Goal: Information Seeking & Learning: Learn about a topic

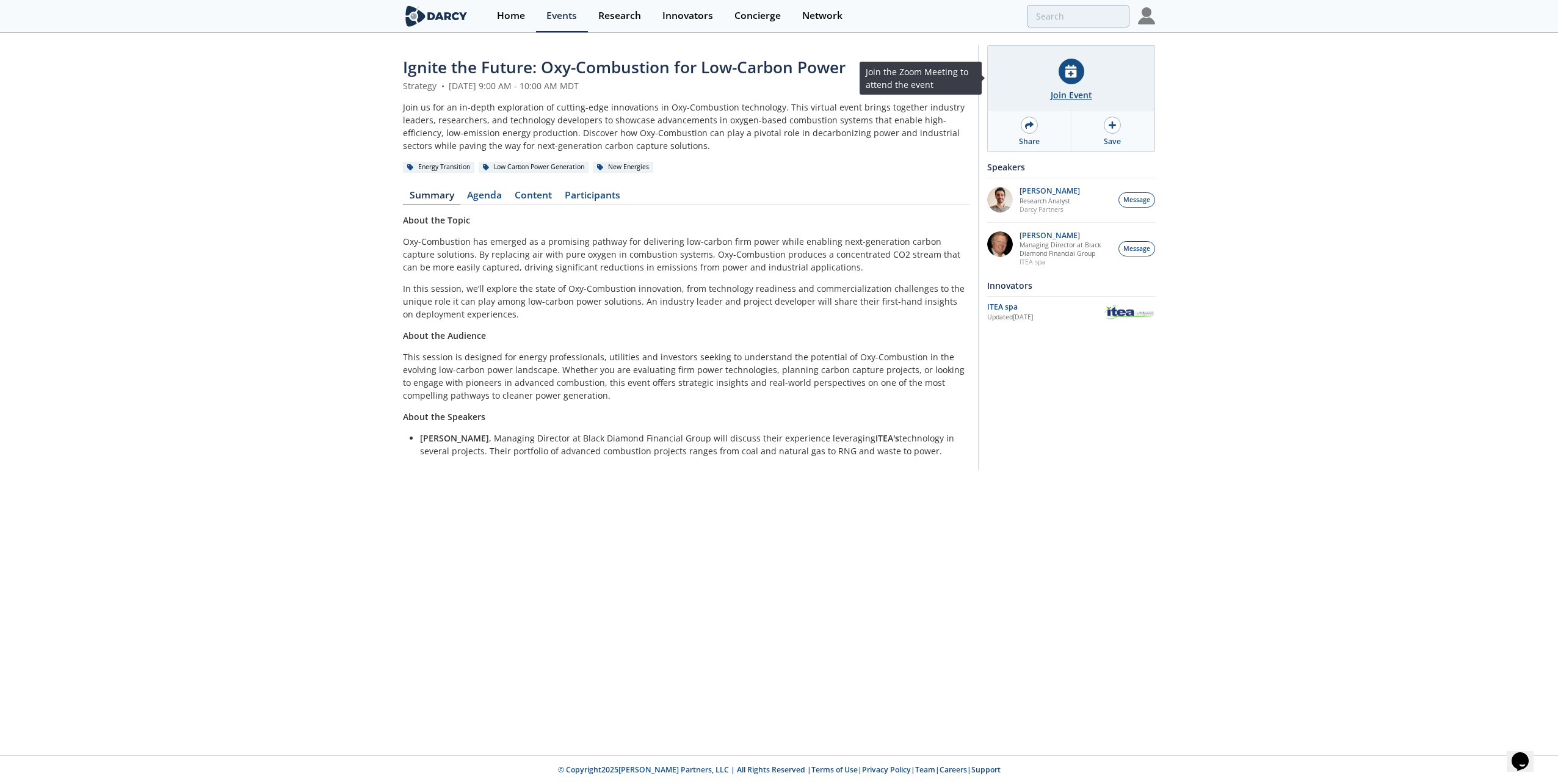
click at [1073, 82] on div at bounding box center [1071, 70] width 25 height 25
click at [487, 194] on link "Agenda" at bounding box center [484, 198] width 48 height 15
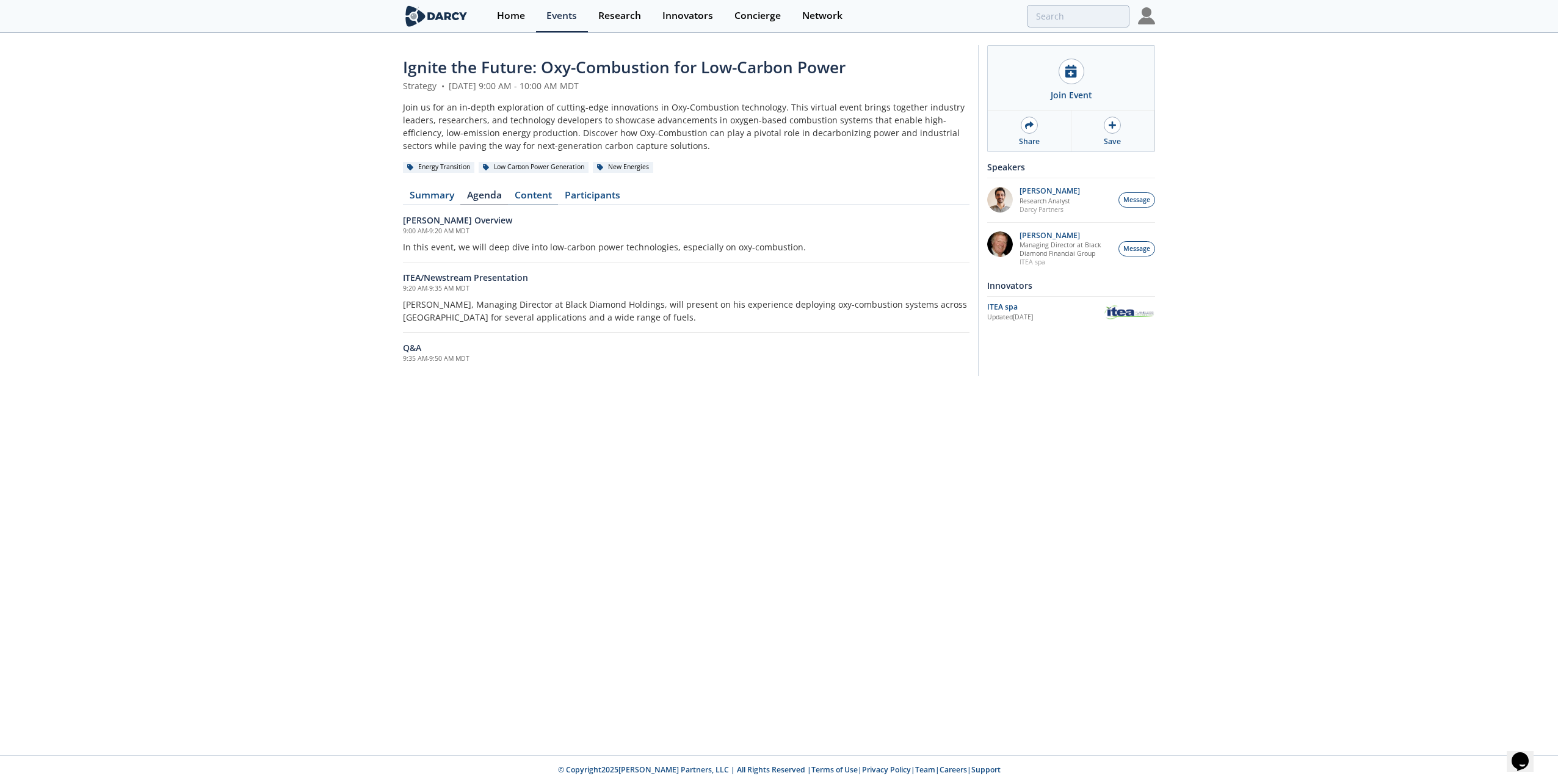
click at [537, 196] on link "Content" at bounding box center [533, 198] width 50 height 15
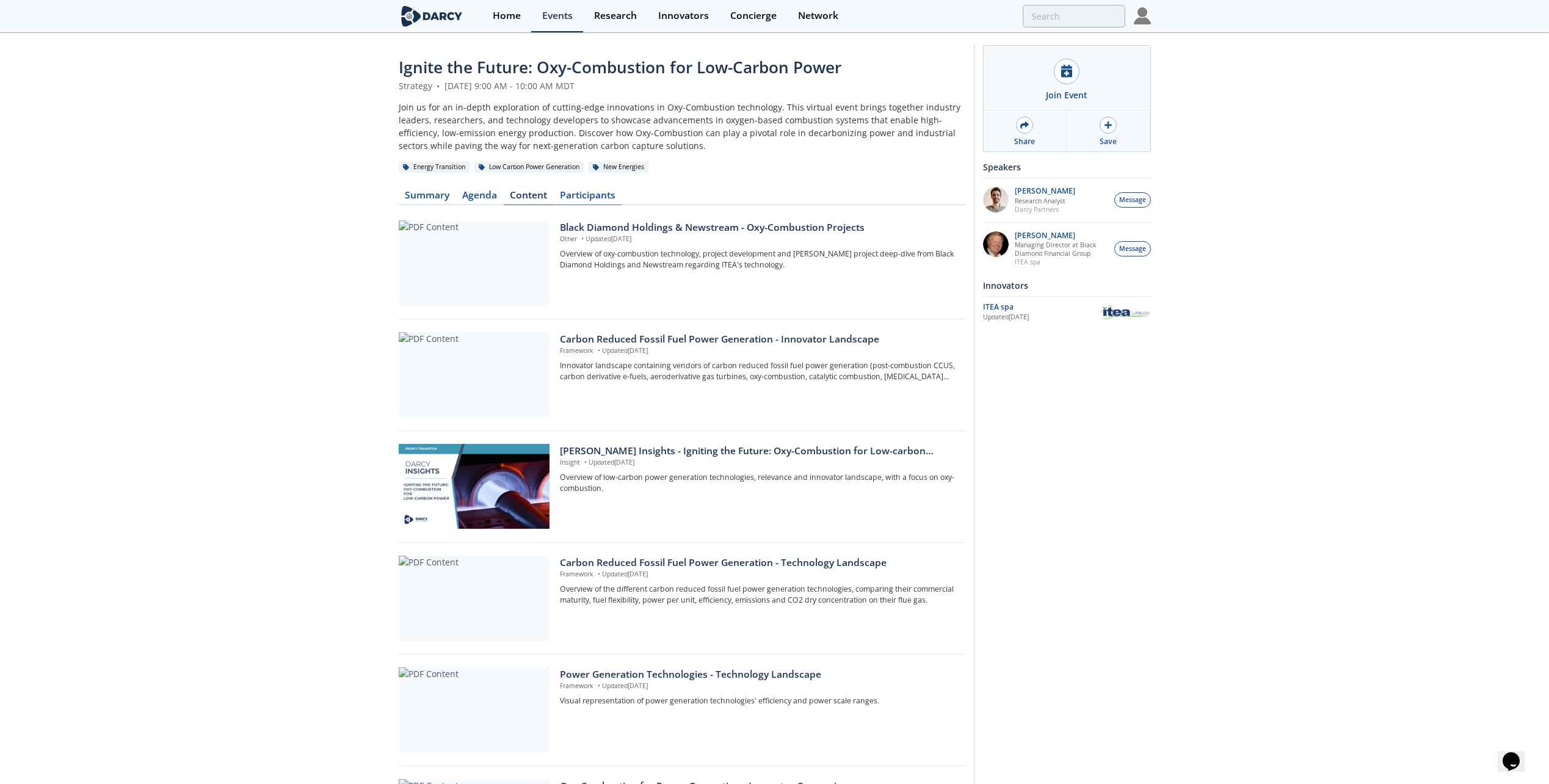
click at [590, 191] on link "Participants" at bounding box center [587, 198] width 68 height 15
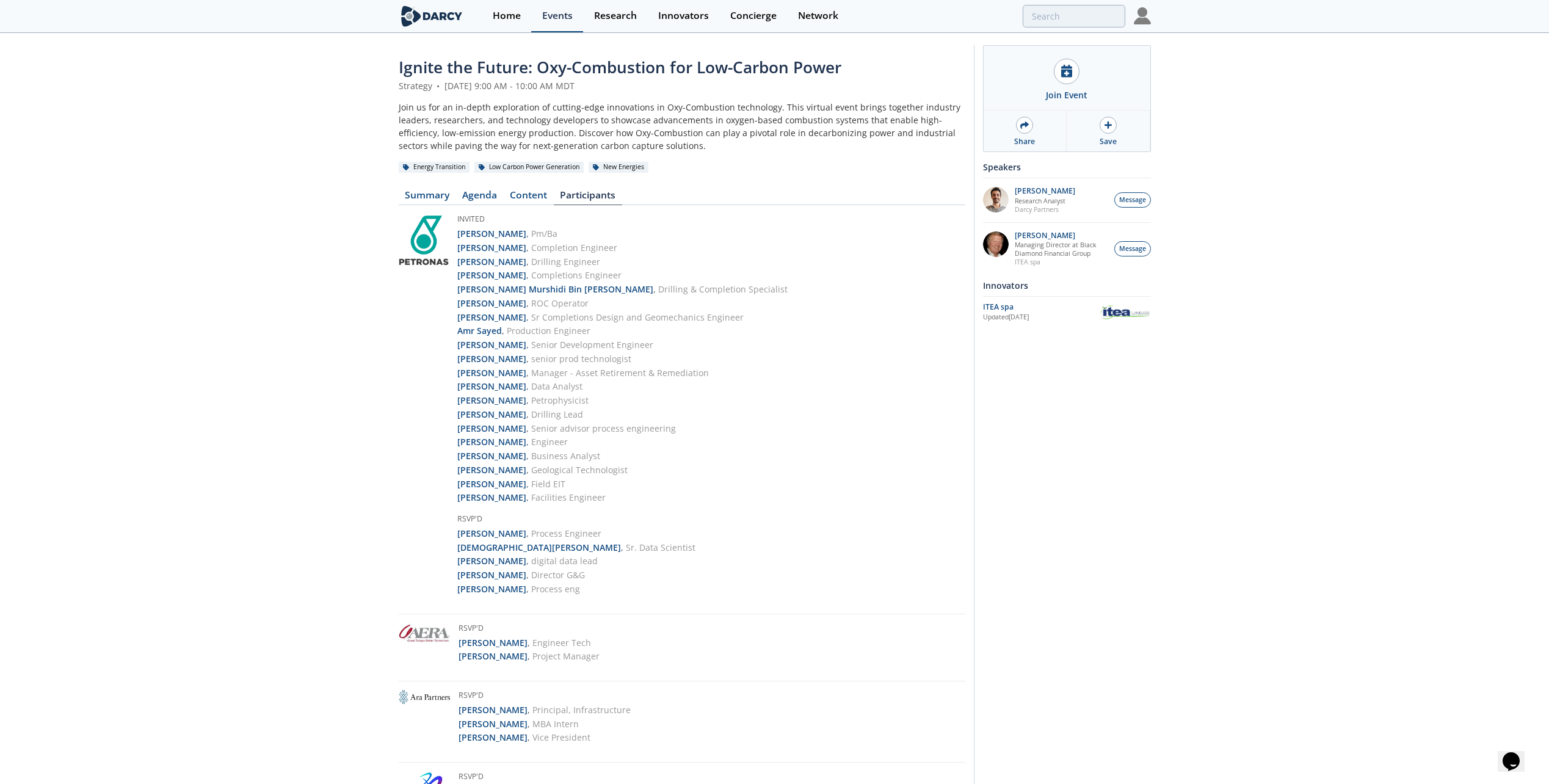
click at [562, 17] on div "Events" at bounding box center [557, 16] width 31 height 9
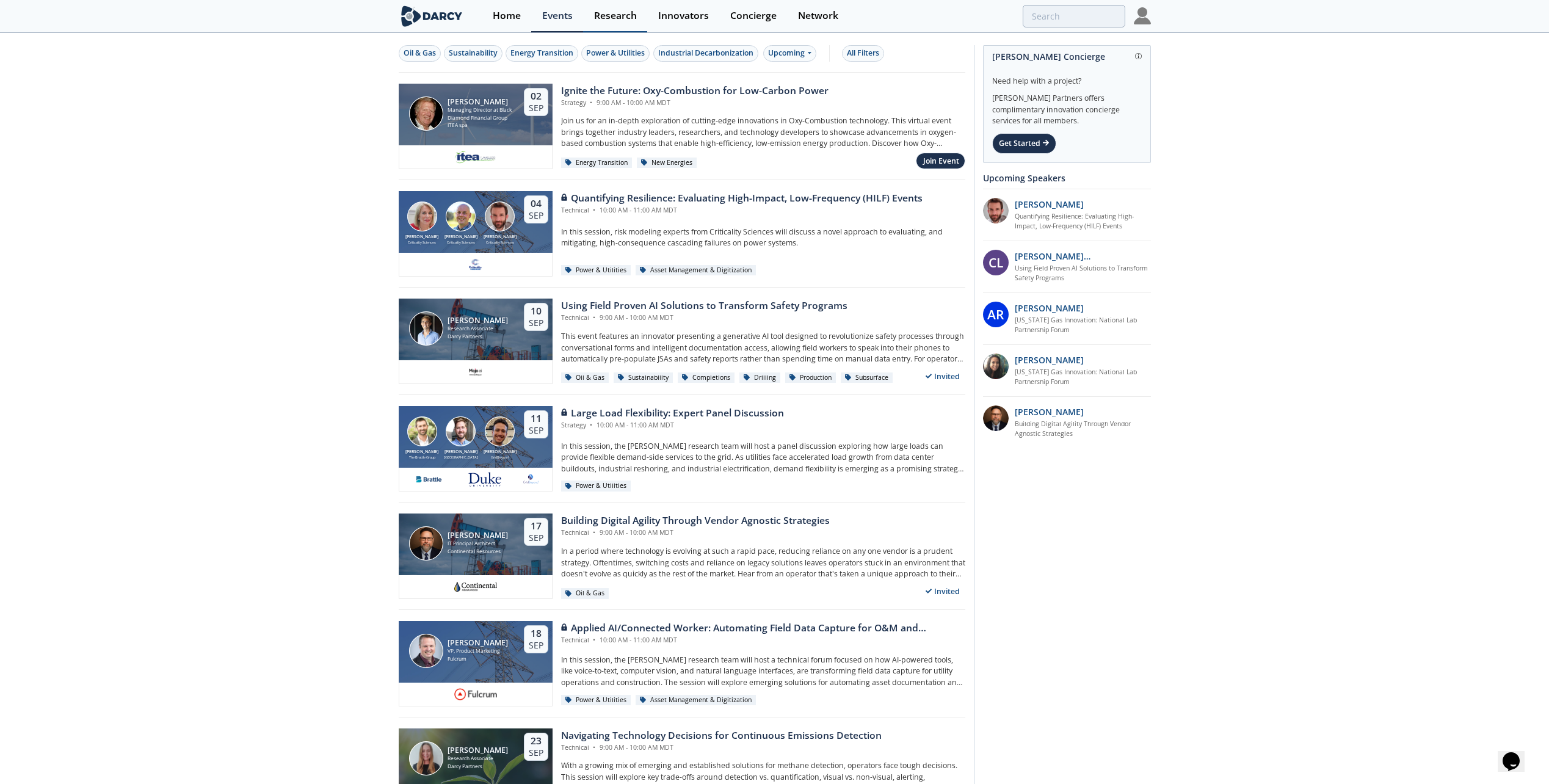
click at [609, 17] on div "Research" at bounding box center [615, 16] width 43 height 9
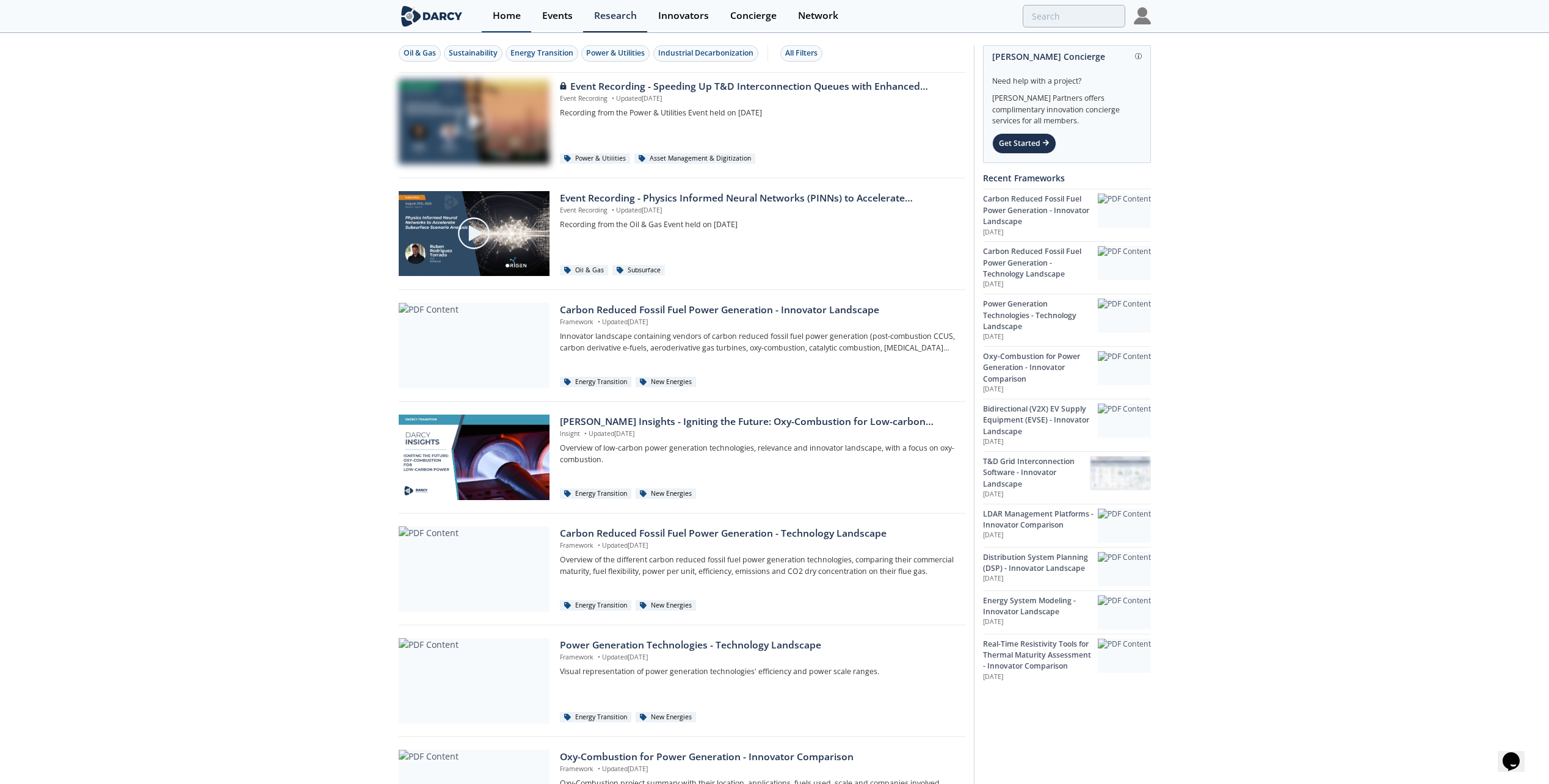
click at [503, 18] on div "Home" at bounding box center [507, 16] width 28 height 9
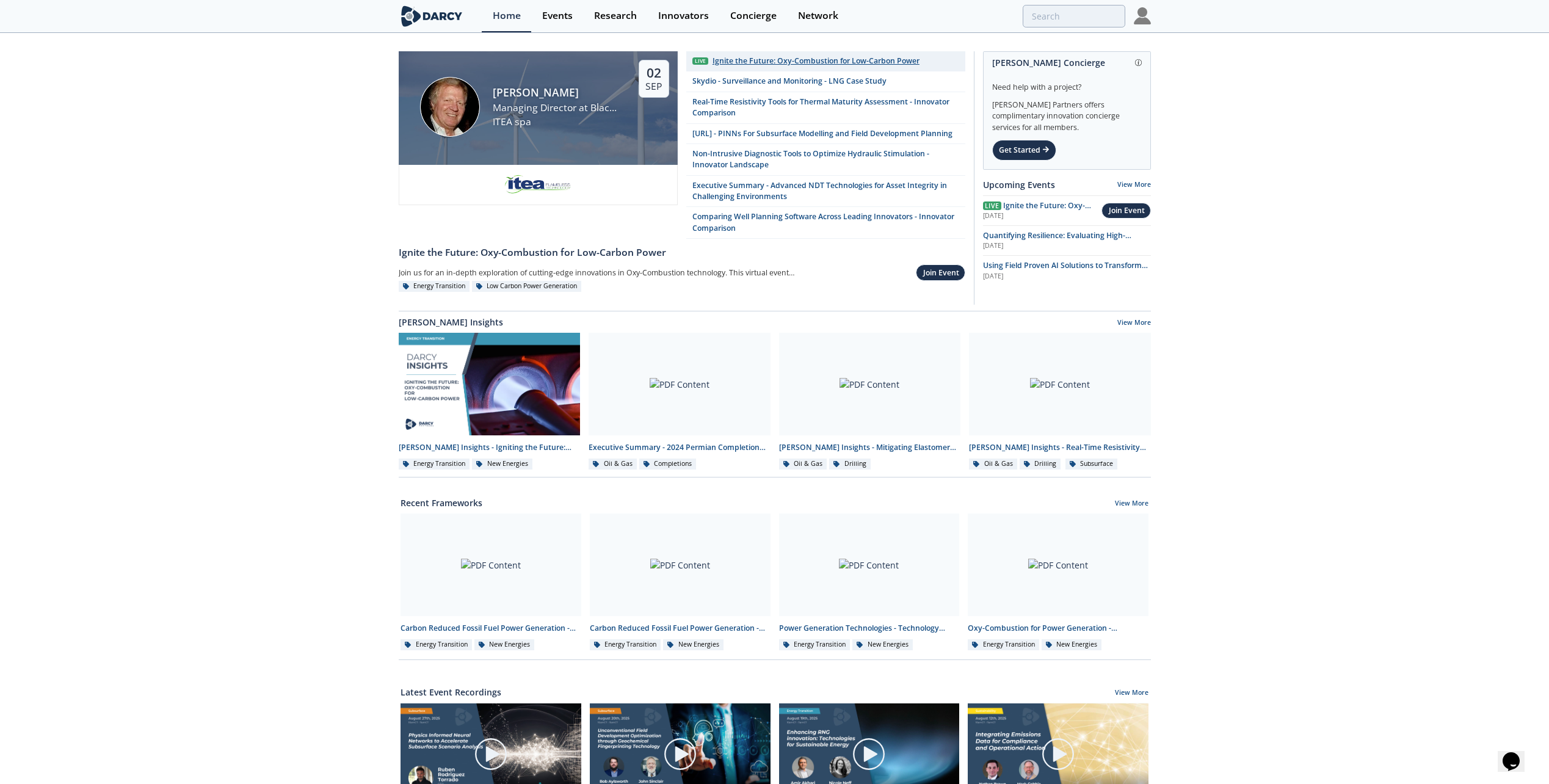
click at [752, 61] on div "Ignite the Future: Oxy-Combustion for Low-Carbon Power" at bounding box center [816, 61] width 207 height 11
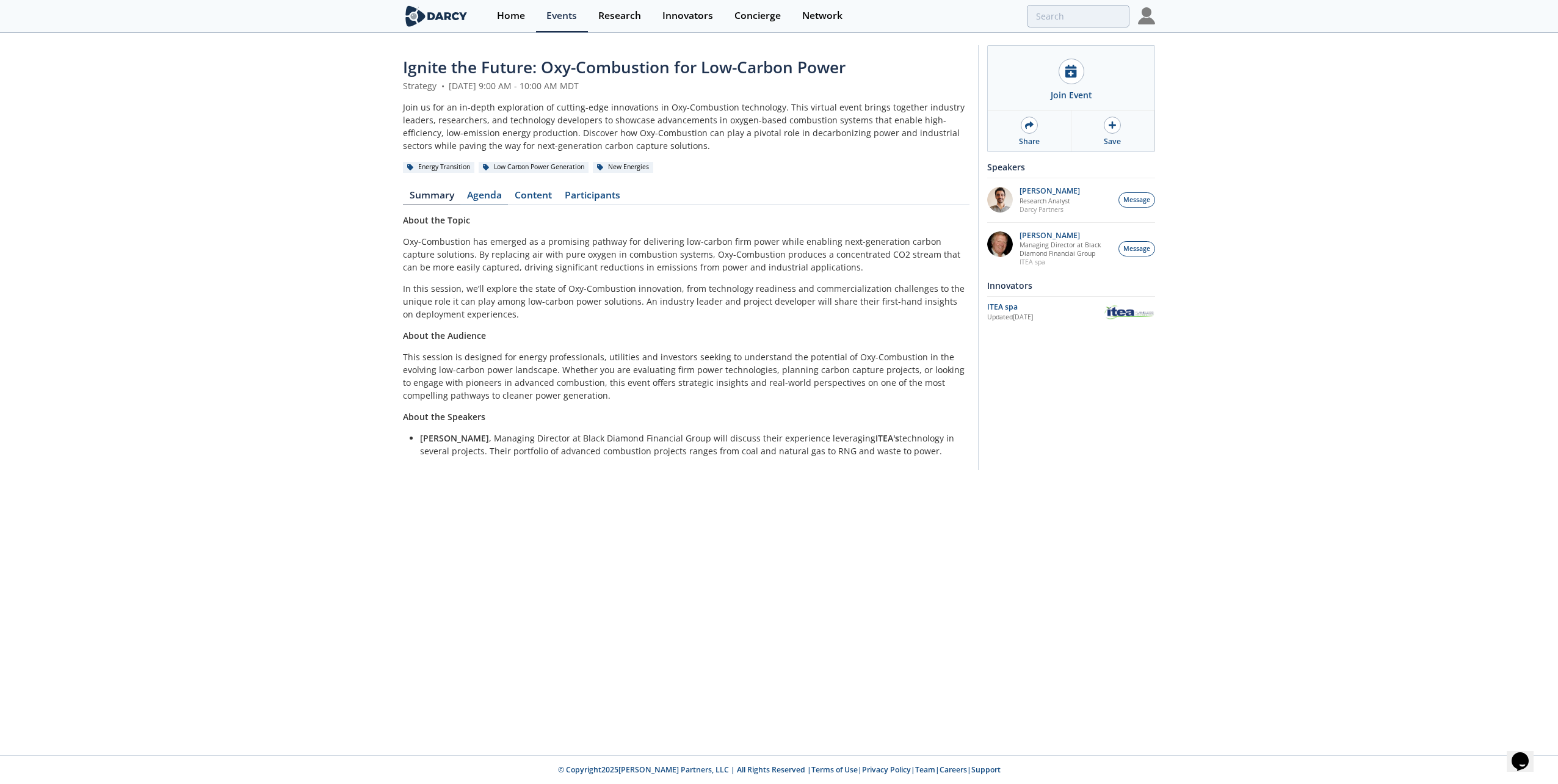
click at [493, 195] on link "Agenda" at bounding box center [484, 198] width 48 height 15
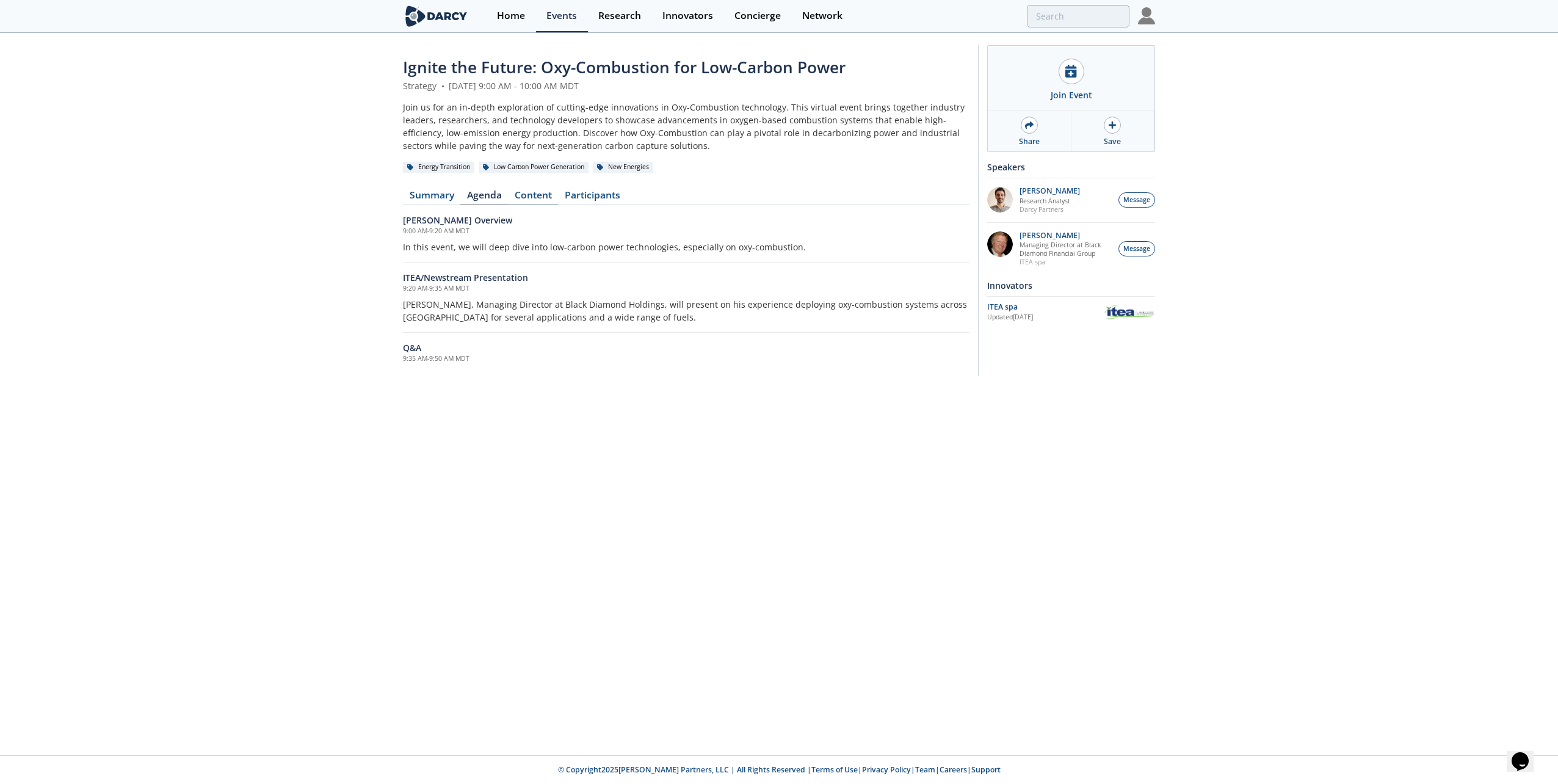
click at [545, 197] on link "Content" at bounding box center [533, 198] width 50 height 15
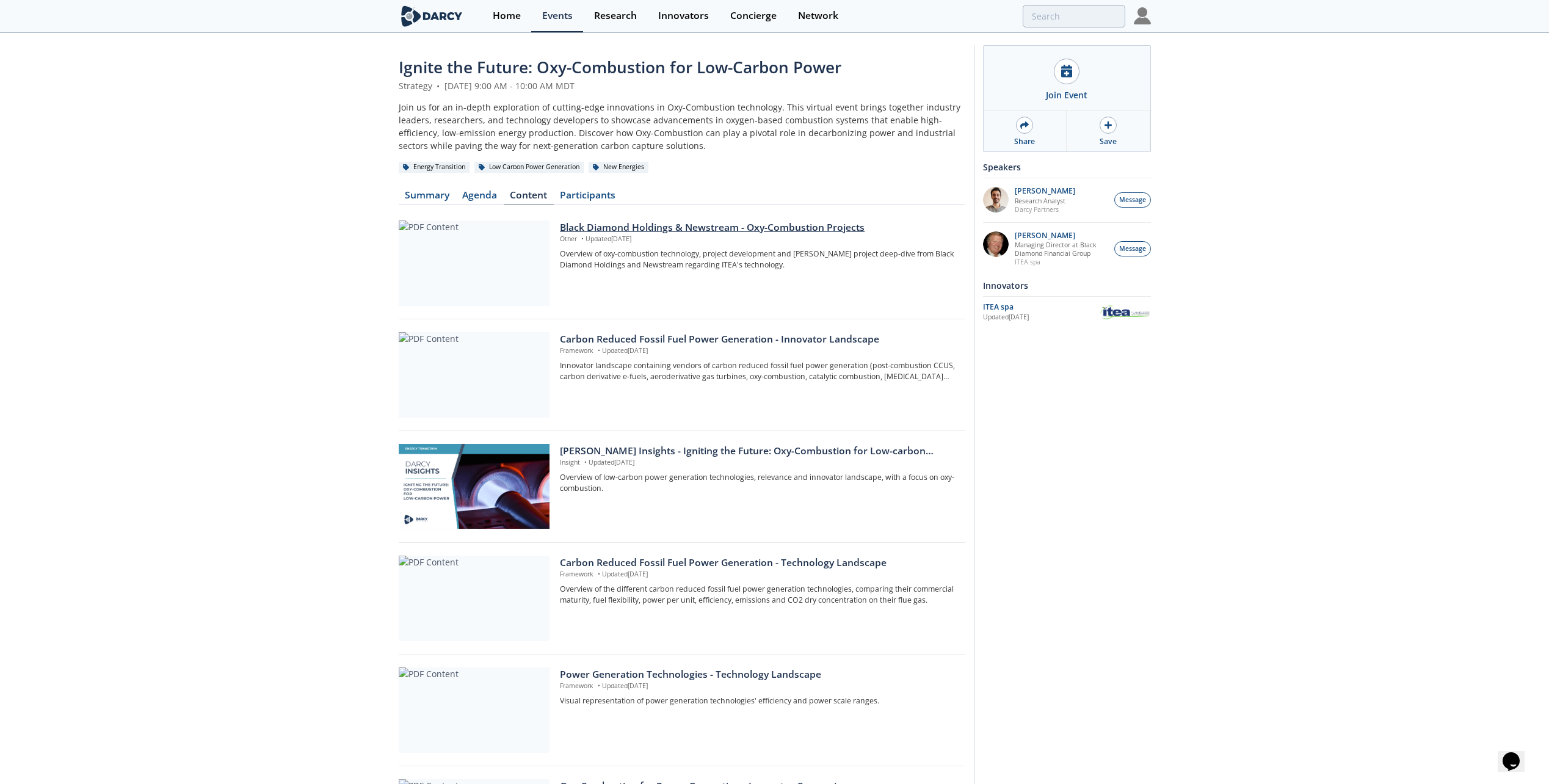
click at [506, 248] on div at bounding box center [474, 263] width 151 height 85
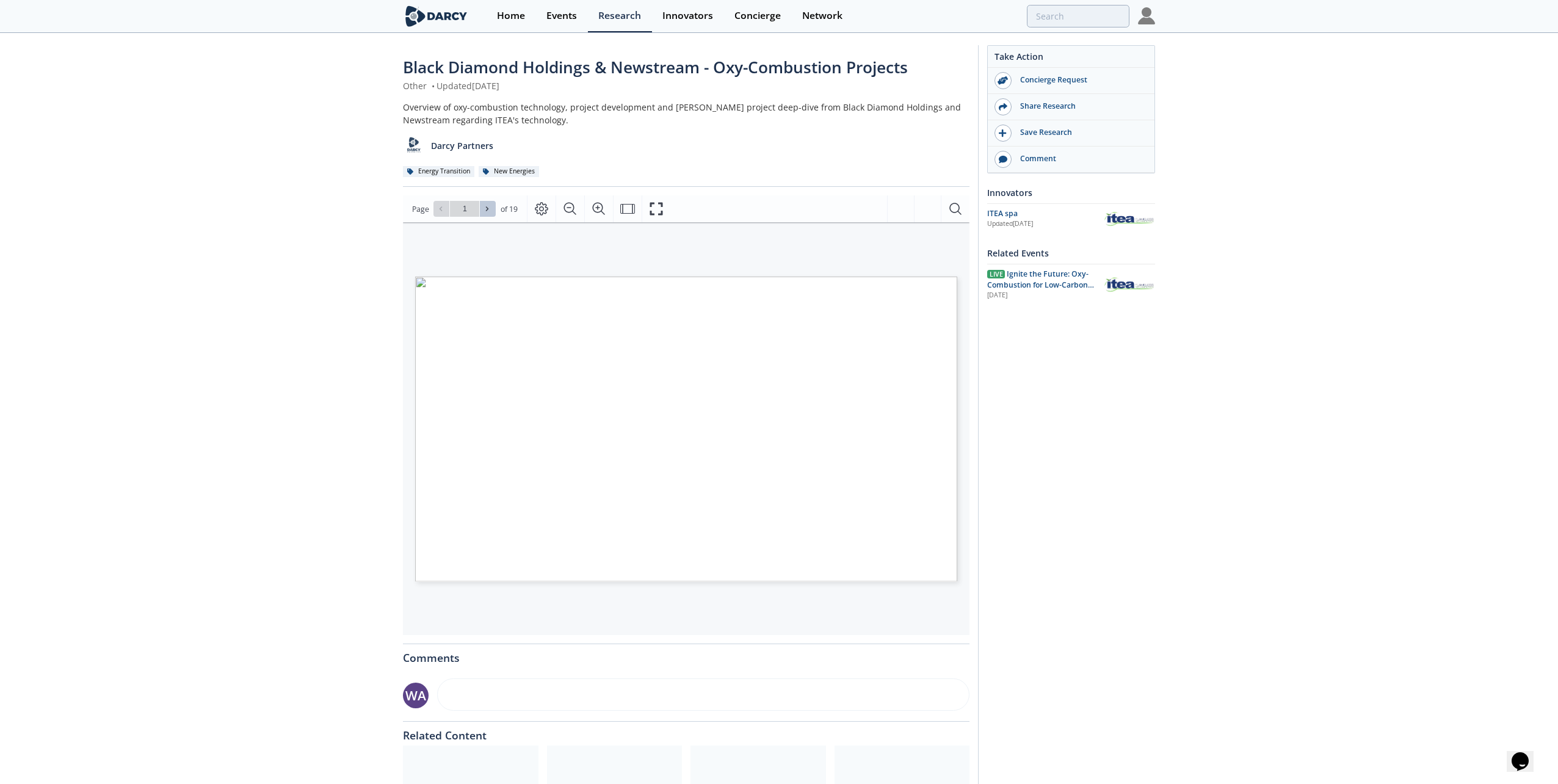
click at [487, 205] on icon at bounding box center [487, 209] width 8 height 8
type input "2"
